Goal: Task Accomplishment & Management: Complete application form

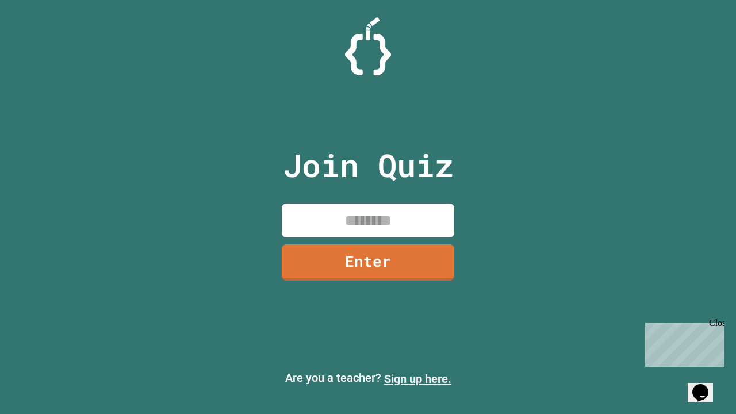
click at [418, 379] on link "Sign up here." at bounding box center [417, 379] width 67 height 14
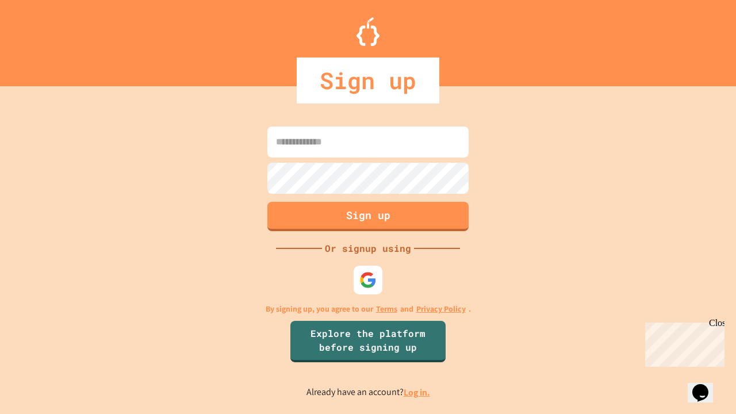
click at [418, 392] on link "Log in." at bounding box center [417, 393] width 26 height 12
